Goal: Task Accomplishment & Management: Manage account settings

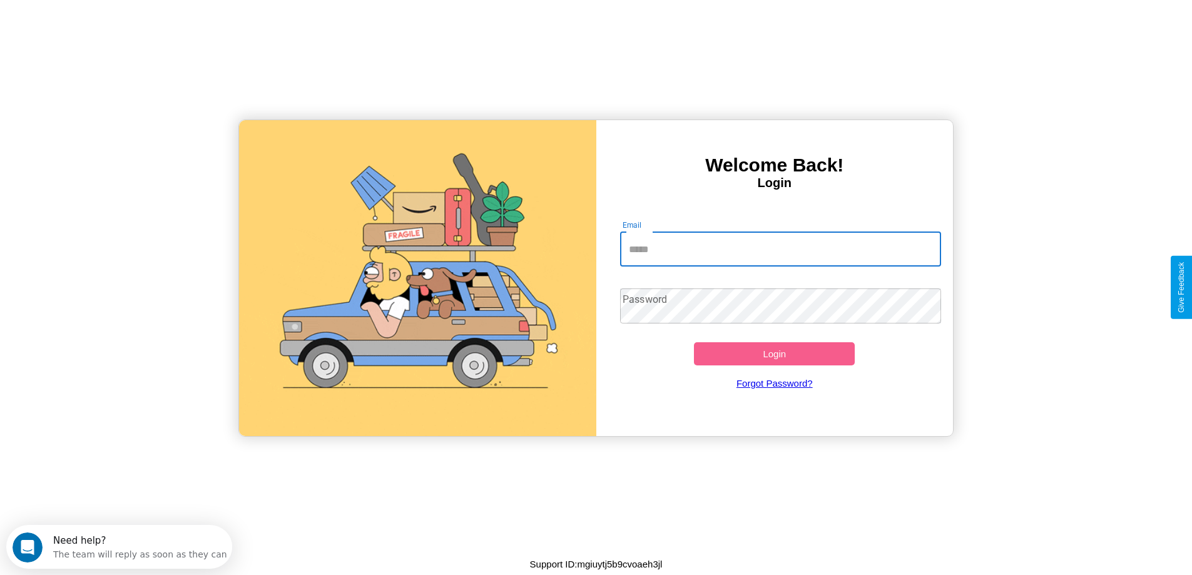
click at [780, 249] on input "Email" at bounding box center [780, 248] width 321 height 35
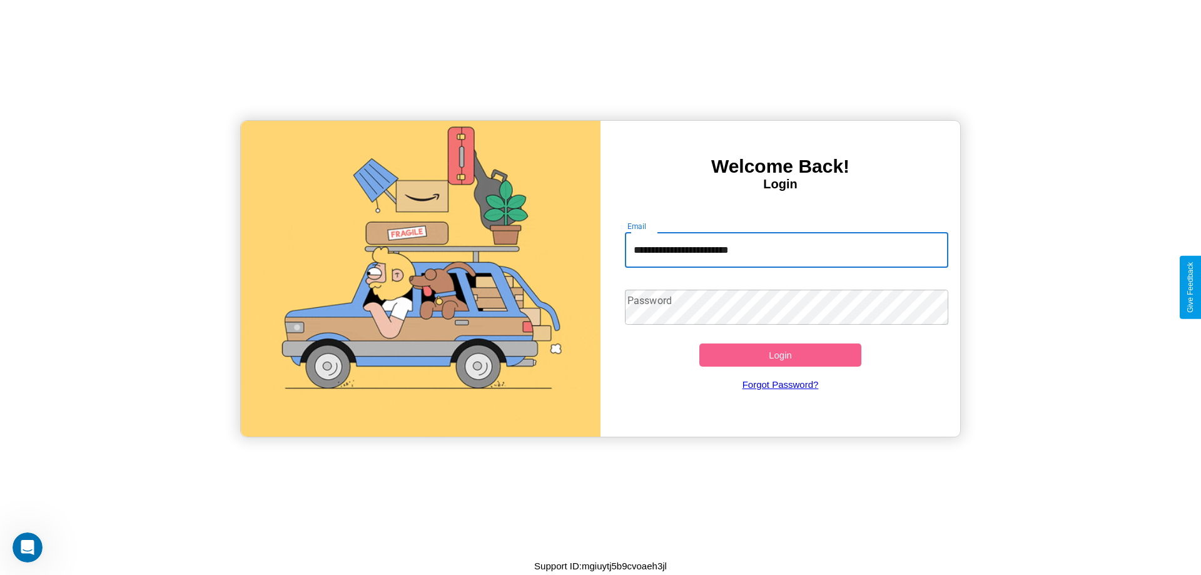
type input "**********"
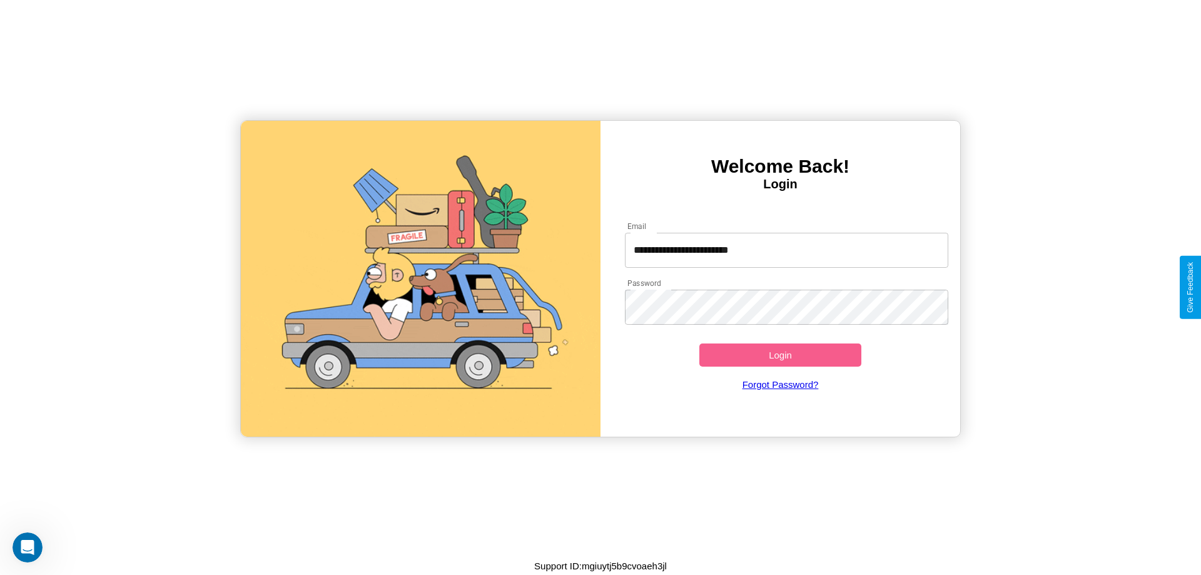
click at [780, 355] on button "Login" at bounding box center [780, 354] width 162 height 23
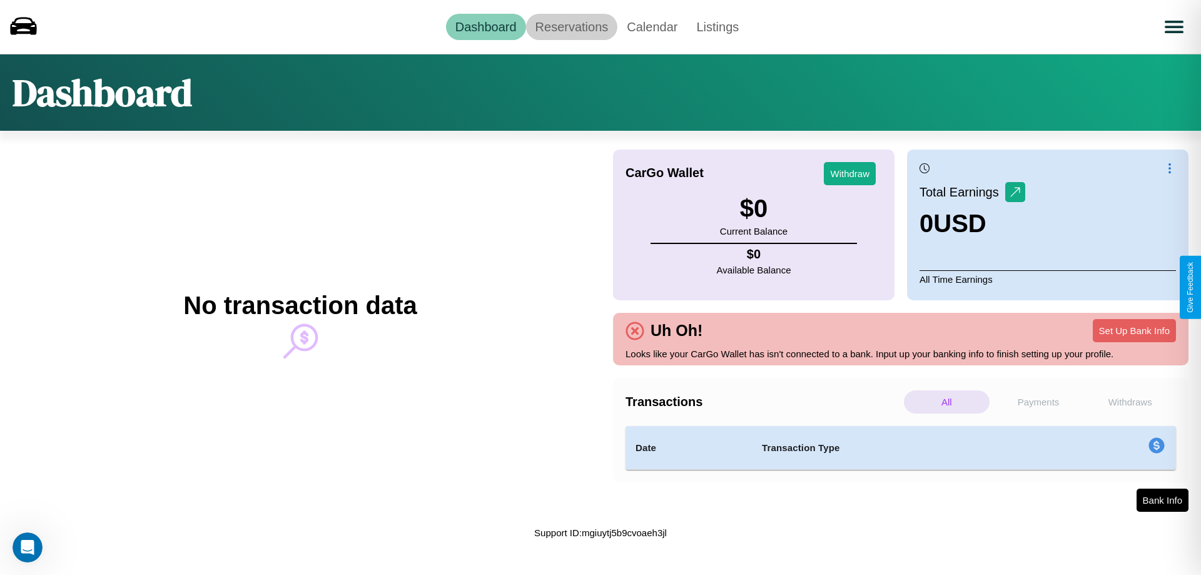
click at [571, 26] on link "Reservations" at bounding box center [572, 27] width 92 height 26
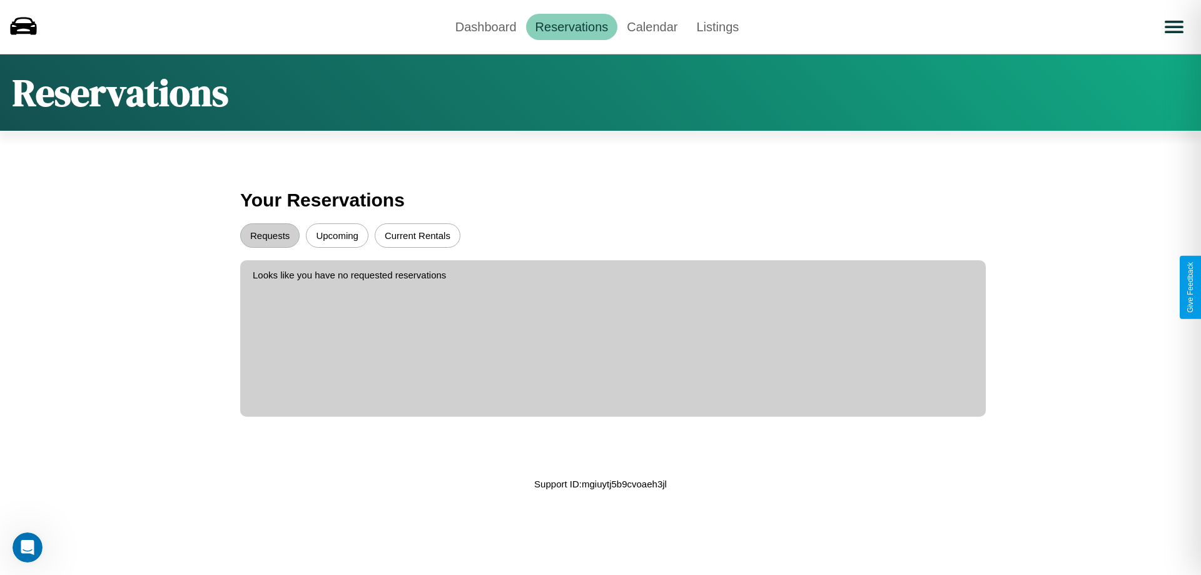
click at [337, 235] on button "Upcoming" at bounding box center [337, 235] width 63 height 24
click at [270, 235] on button "Requests" at bounding box center [269, 235] width 59 height 24
click at [417, 235] on button "Current Rentals" at bounding box center [418, 235] width 86 height 24
